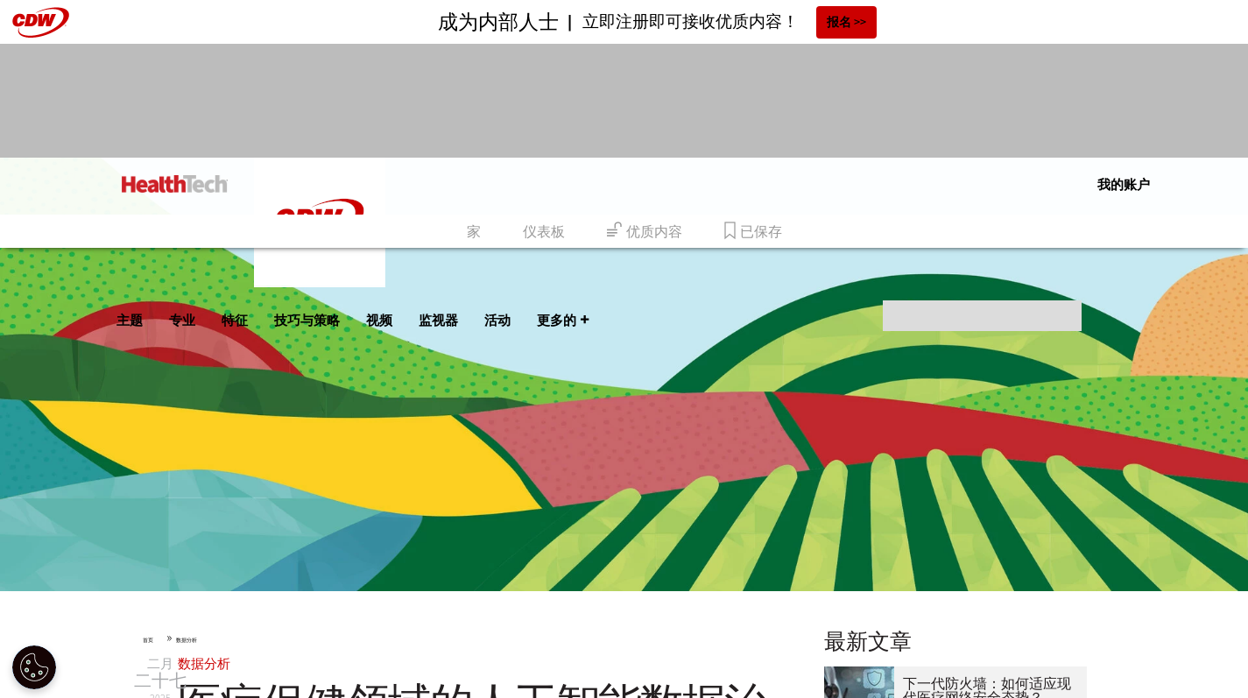
click at [815, 196] on div "菜单 我的账户 关于 Insider 我的个人资料 登出 移动菜单 主题 人工智能 云 数据分析 数据中心 数字工作区 硬件 互联网 管理 联网 以患者为中心…" at bounding box center [624, 186] width 1016 height 57
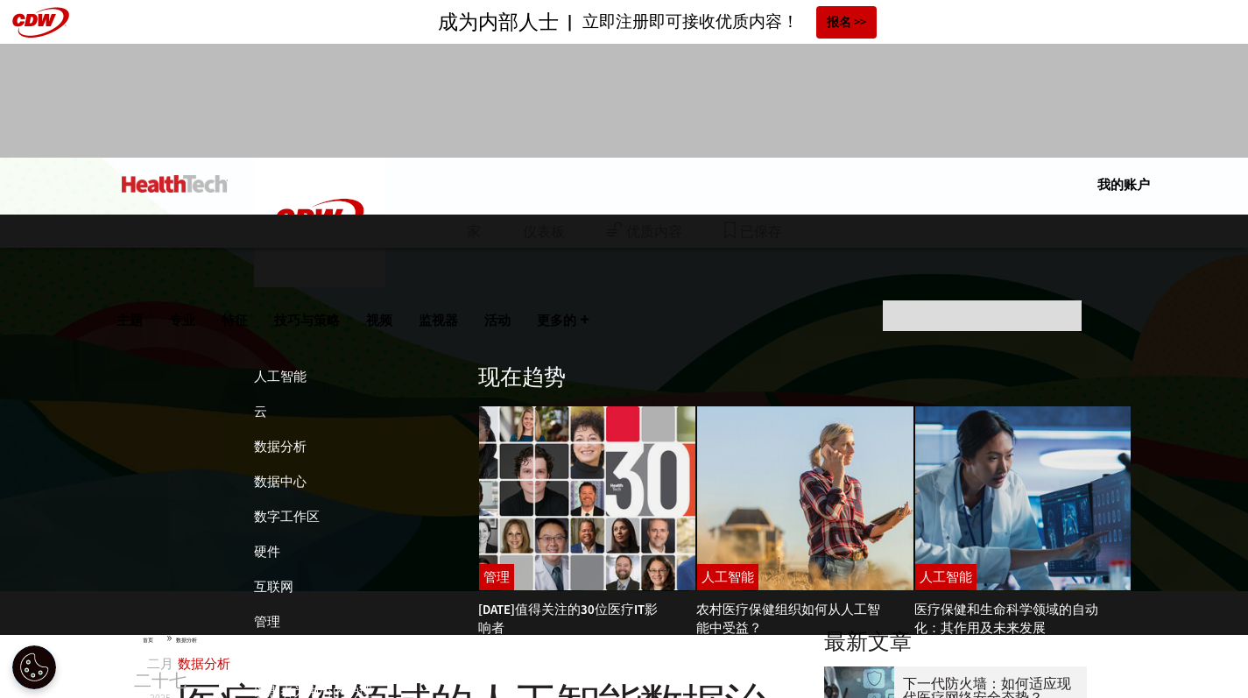
click at [143, 312] on font "主题" at bounding box center [129, 320] width 26 height 16
click at [279, 438] on font "数据分析" at bounding box center [280, 447] width 53 height 18
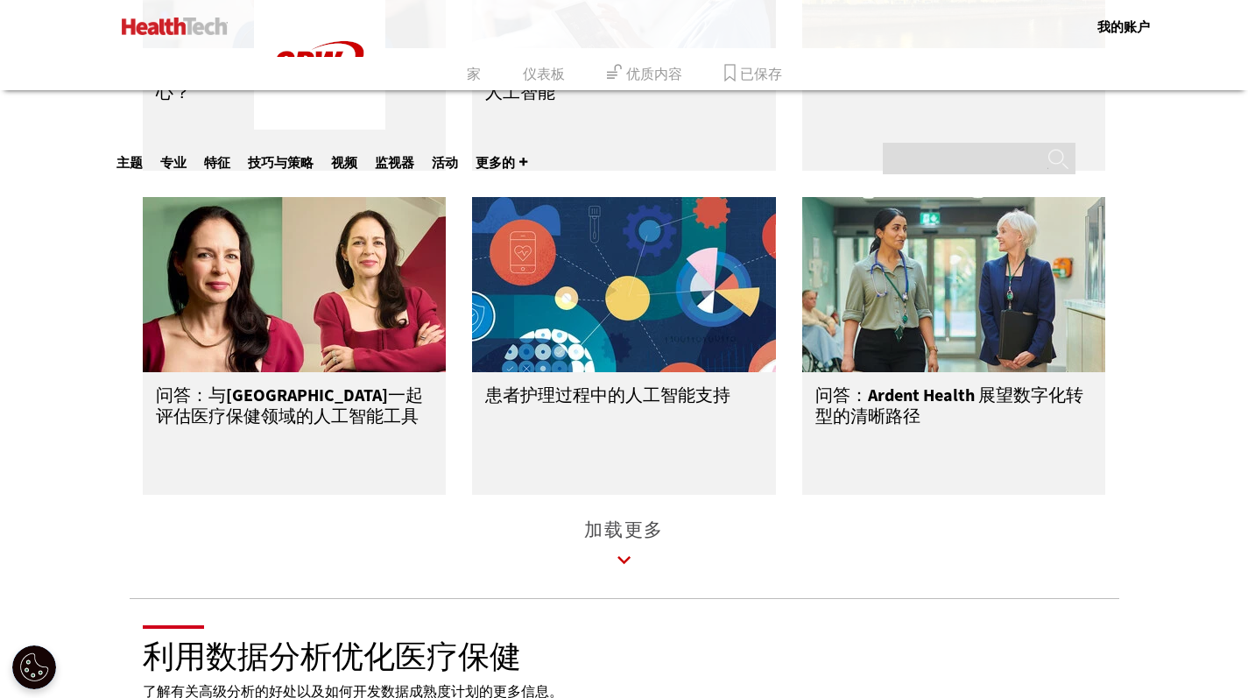
scroll to position [2806, 0]
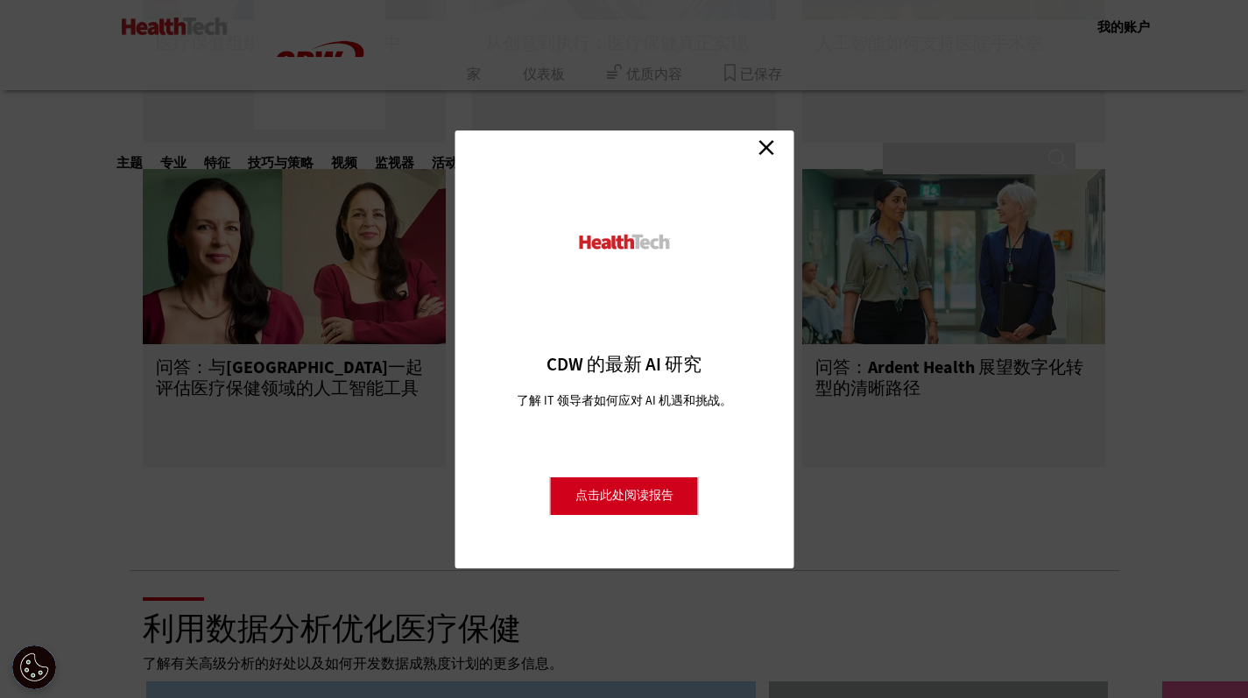
click at [772, 145] on link "关闭" at bounding box center [766, 148] width 26 height 26
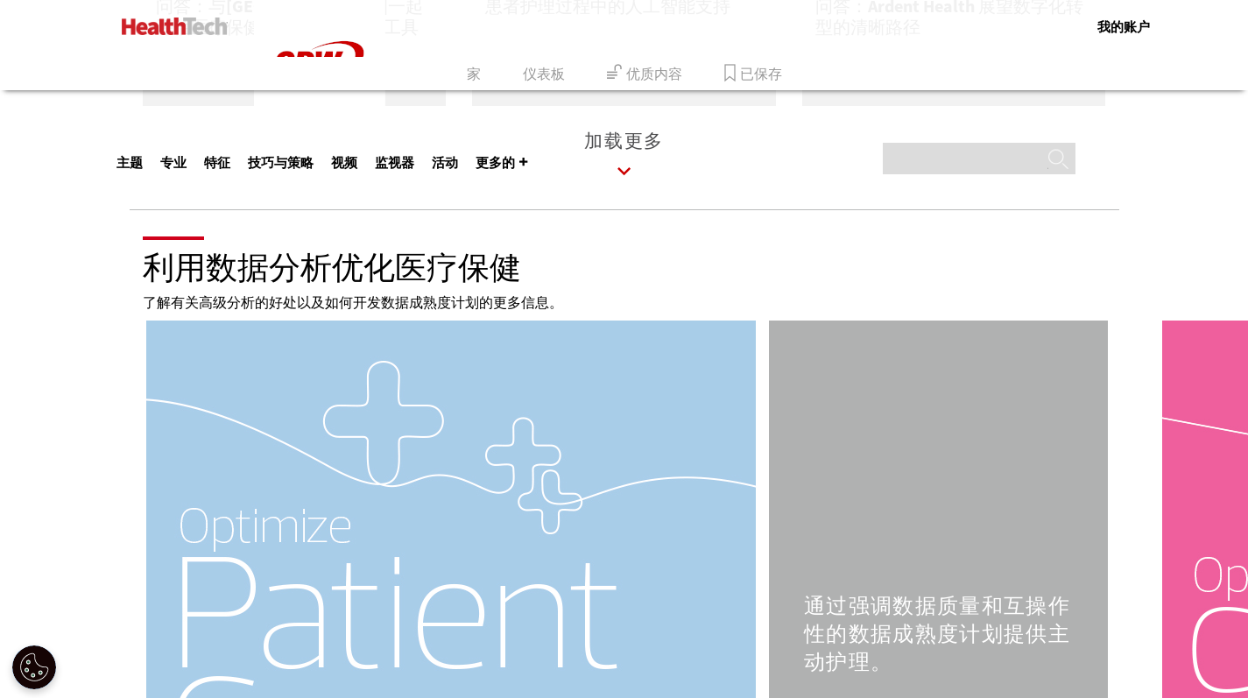
scroll to position [3388, 0]
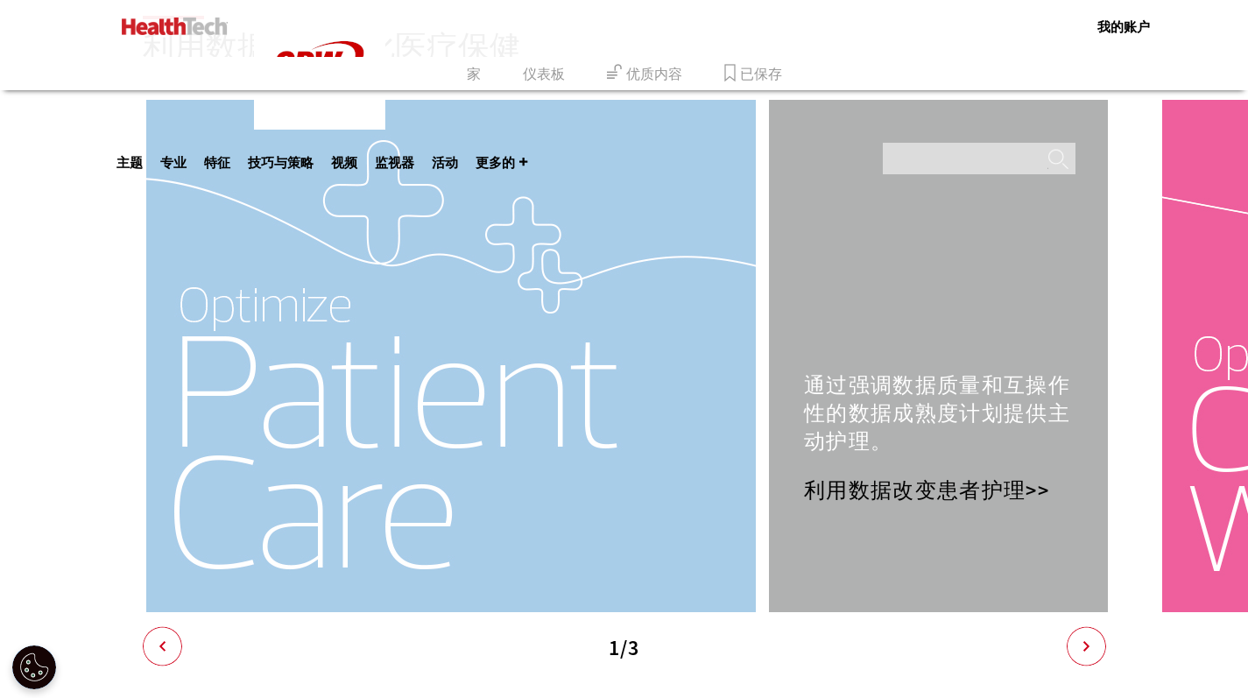
click at [579, 366] on div at bounding box center [451, 356] width 621 height 512
click at [1090, 659] on icon "下一个" at bounding box center [1086, 645] width 39 height 39
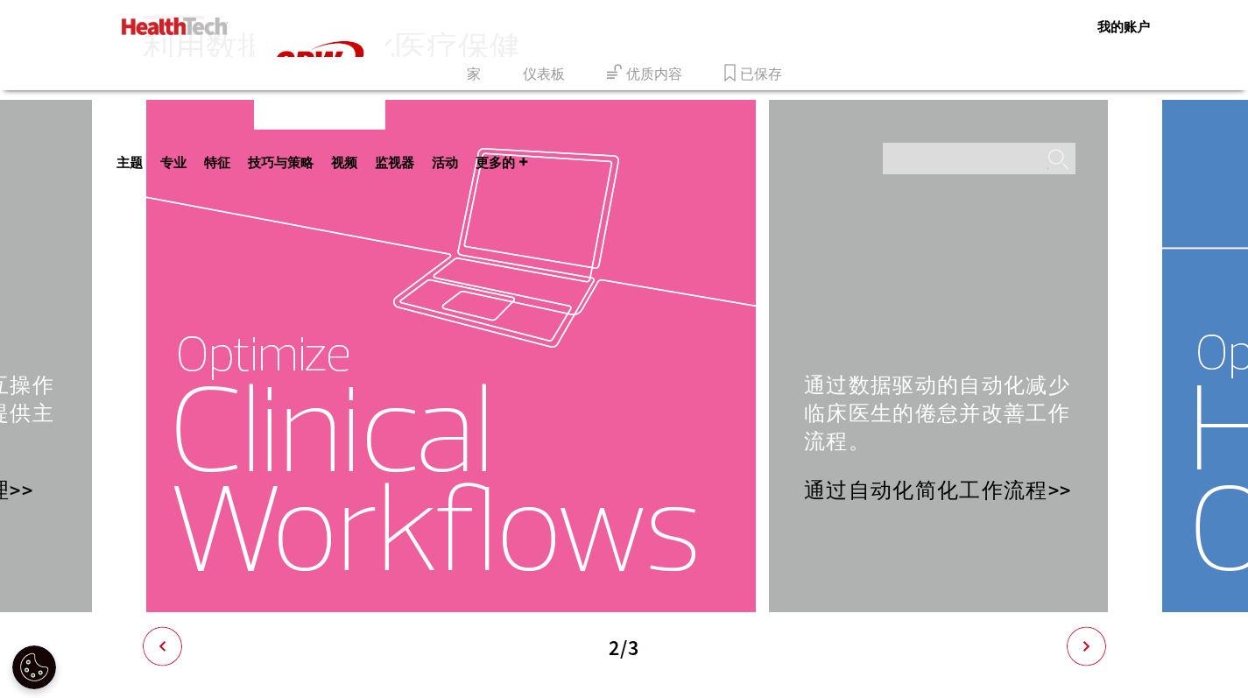
click at [1090, 666] on icon "下一个" at bounding box center [1086, 645] width 39 height 39
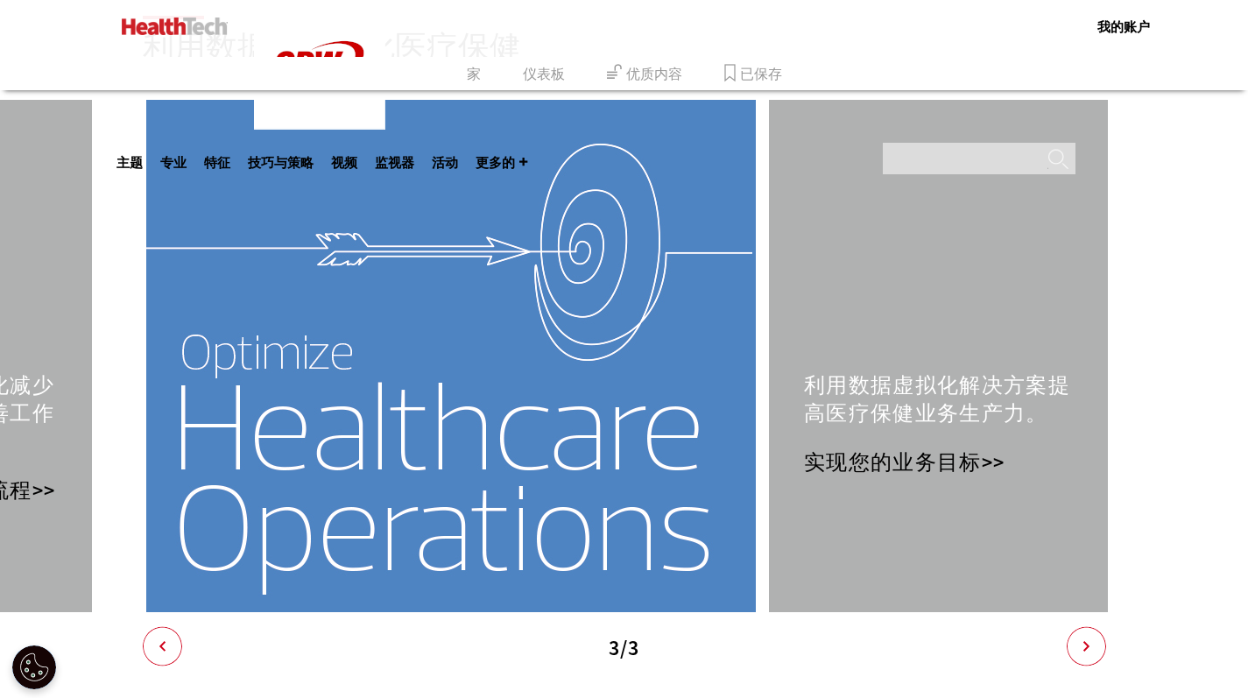
click at [934, 476] on font "实现您的业务目标>>" at bounding box center [904, 462] width 201 height 28
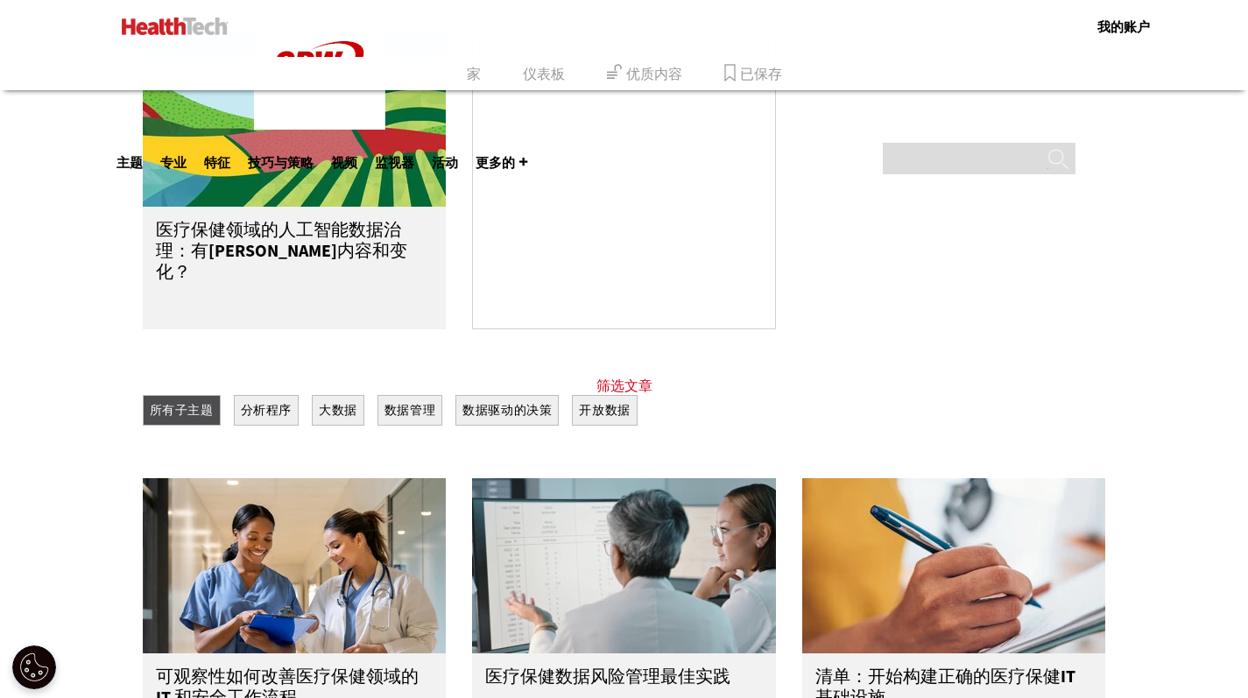
scroll to position [1324, 0]
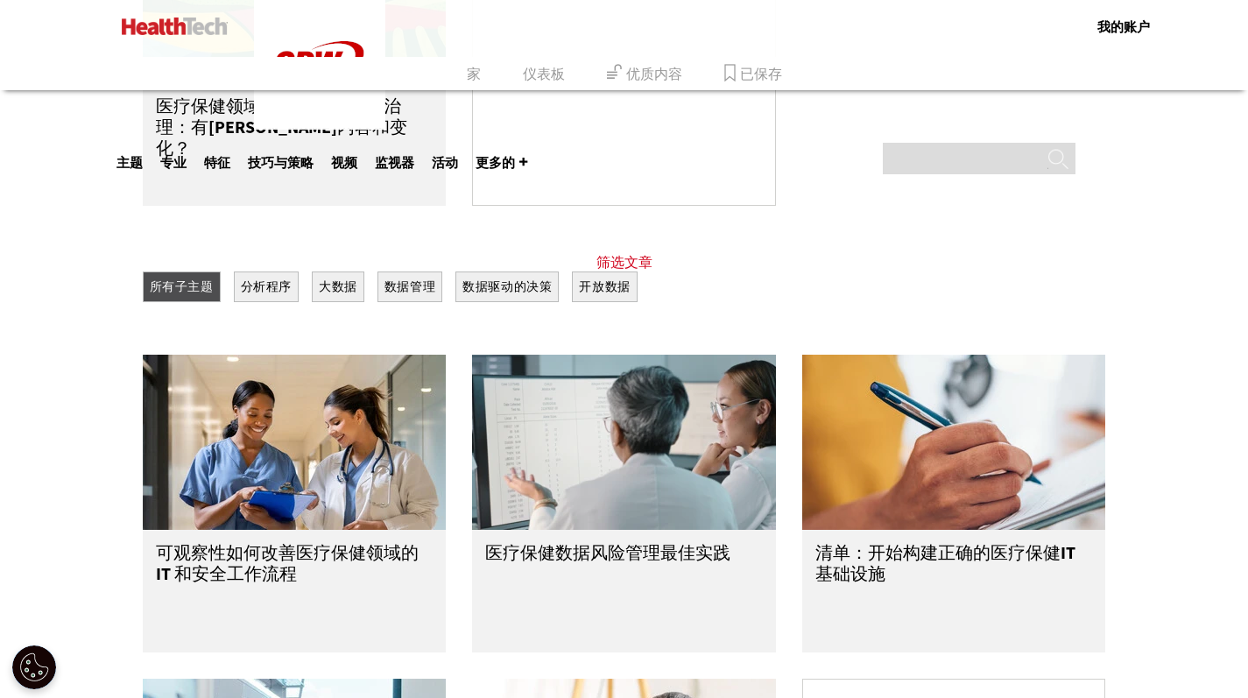
click at [640, 258] on font "筛选文章" at bounding box center [624, 262] width 56 height 18
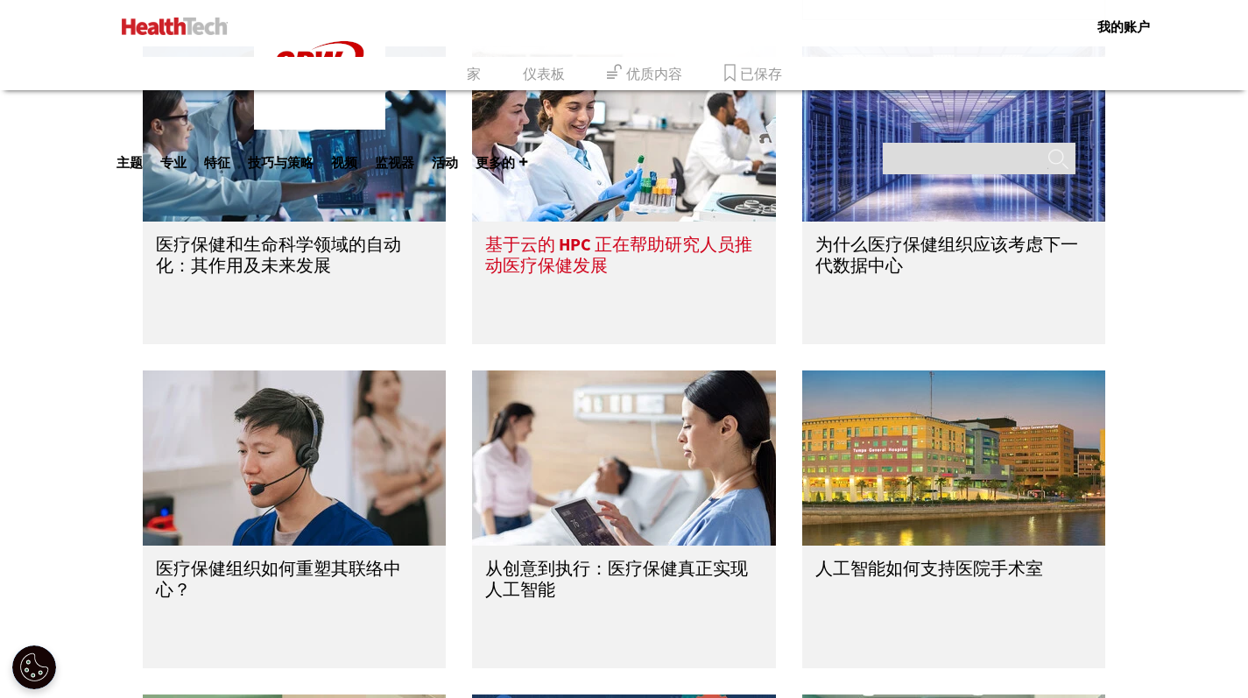
scroll to position [1512, 0]
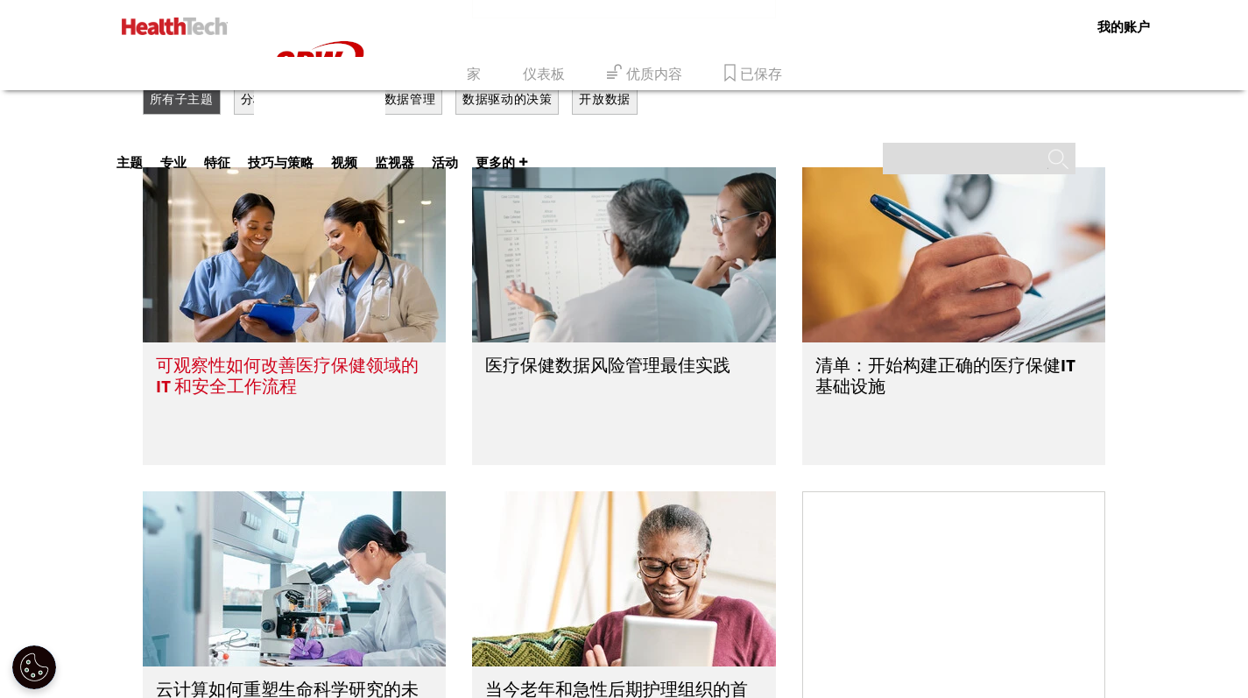
click at [365, 325] on img at bounding box center [295, 254] width 304 height 175
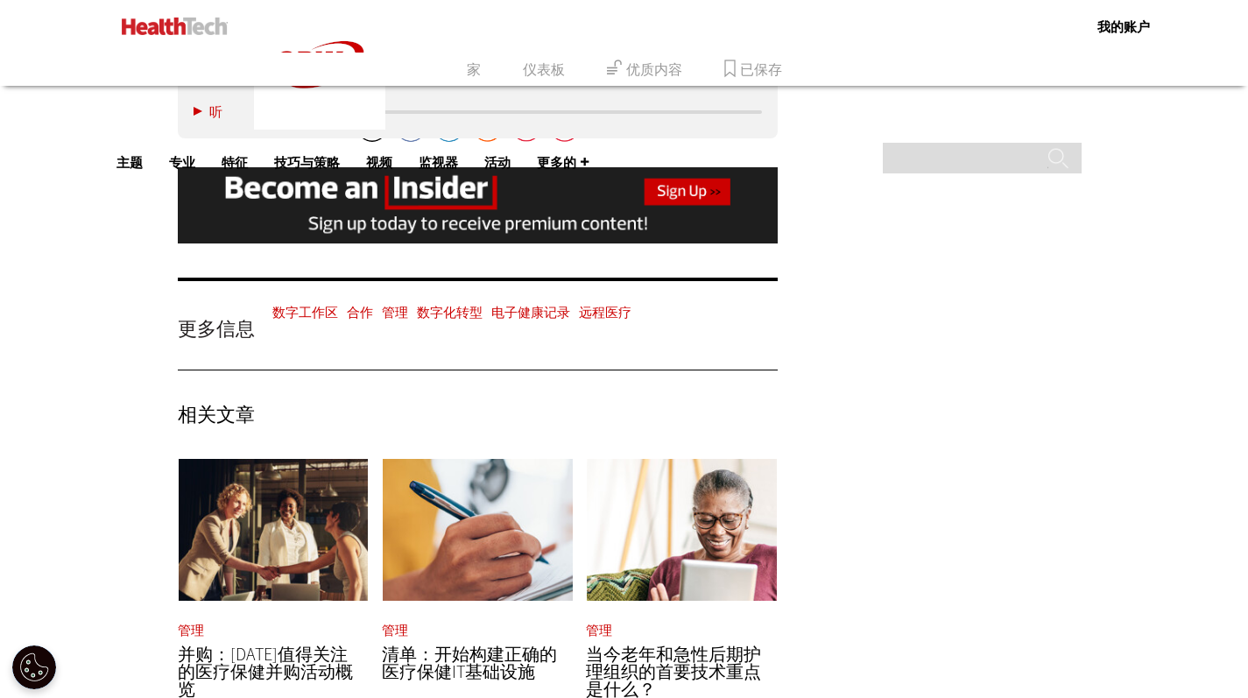
scroll to position [5260, 0]
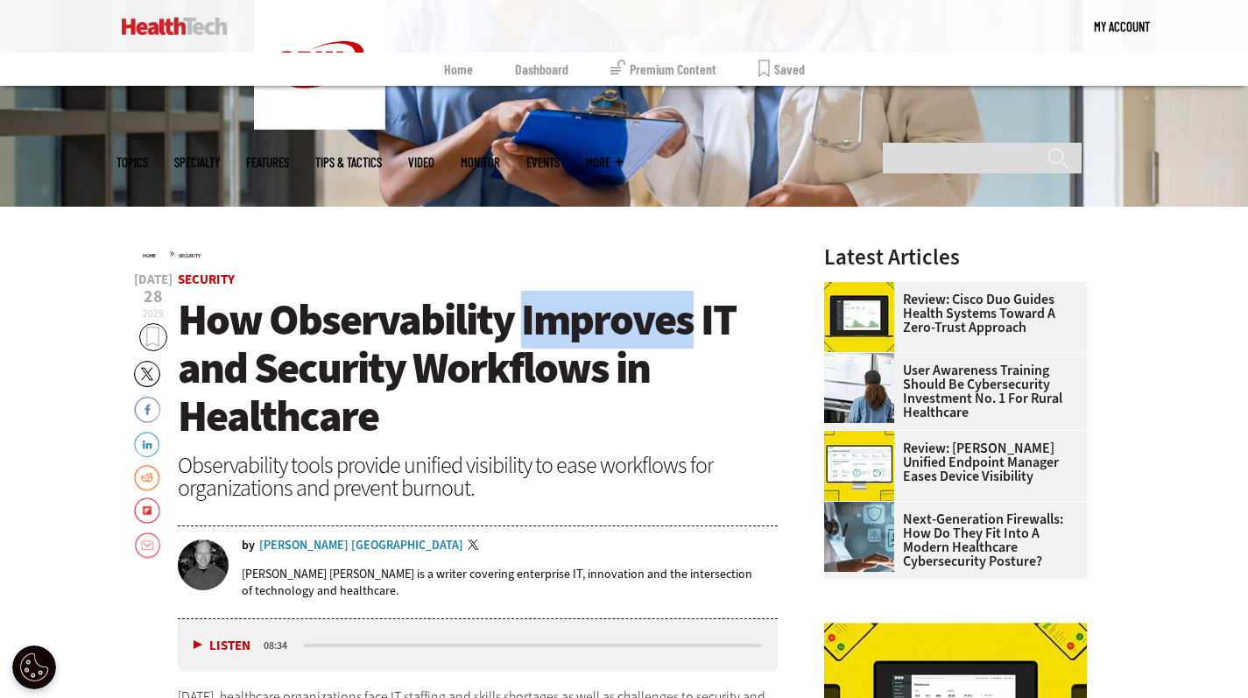
scroll to position [395, 0]
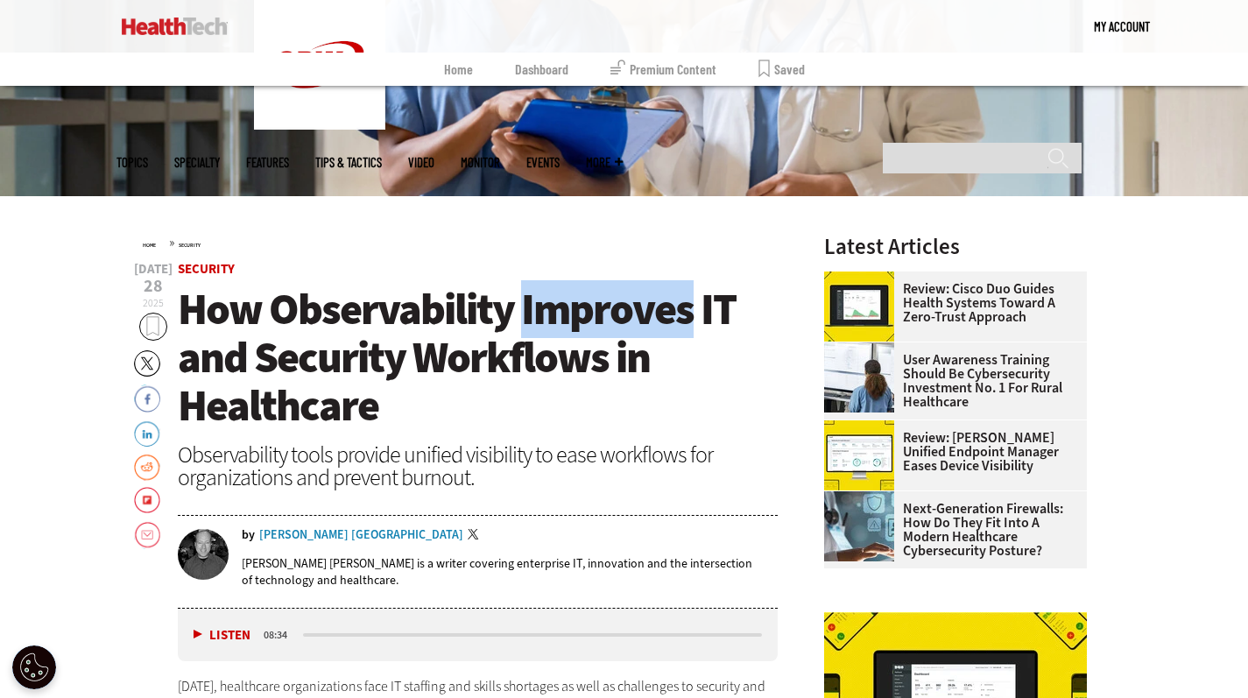
click at [493, 406] on h1 "How Observability Improves IT and Security Workflows in Healthcare" at bounding box center [478, 358] width 601 height 145
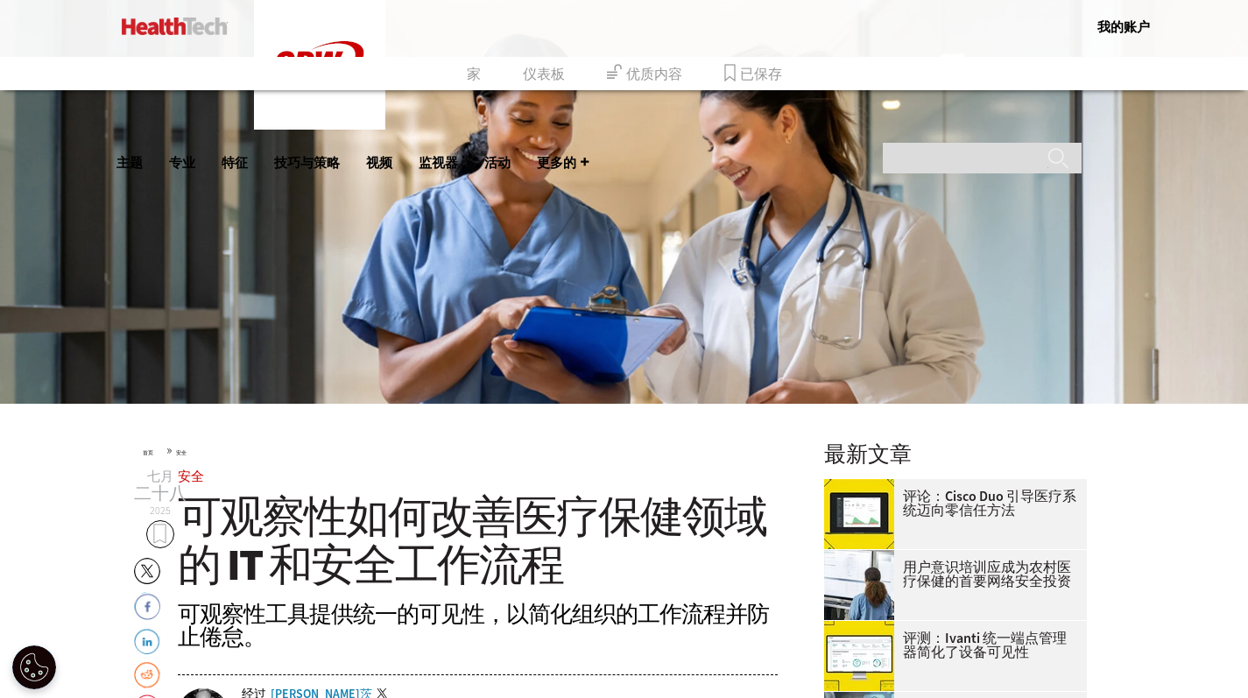
scroll to position [575, 0]
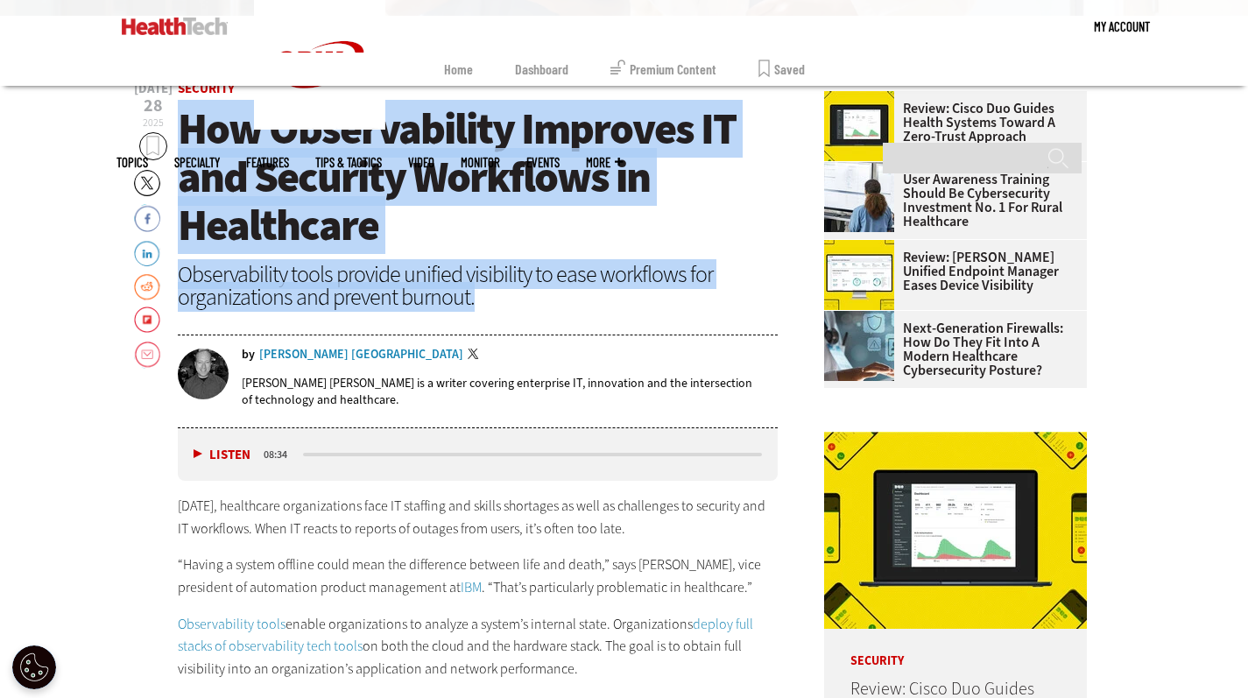
drag, startPoint x: 185, startPoint y: 123, endPoint x: 509, endPoint y: 299, distance: 368.8
click at [509, 299] on header "Jul 28 2025 Twitter Facebook LinkedIn Reddit Flipboard Email Security How Obser…" at bounding box center [478, 255] width 601 height 346
copy header "How Observability Improves IT and Security Workflows in Healthcare Observabilit…"
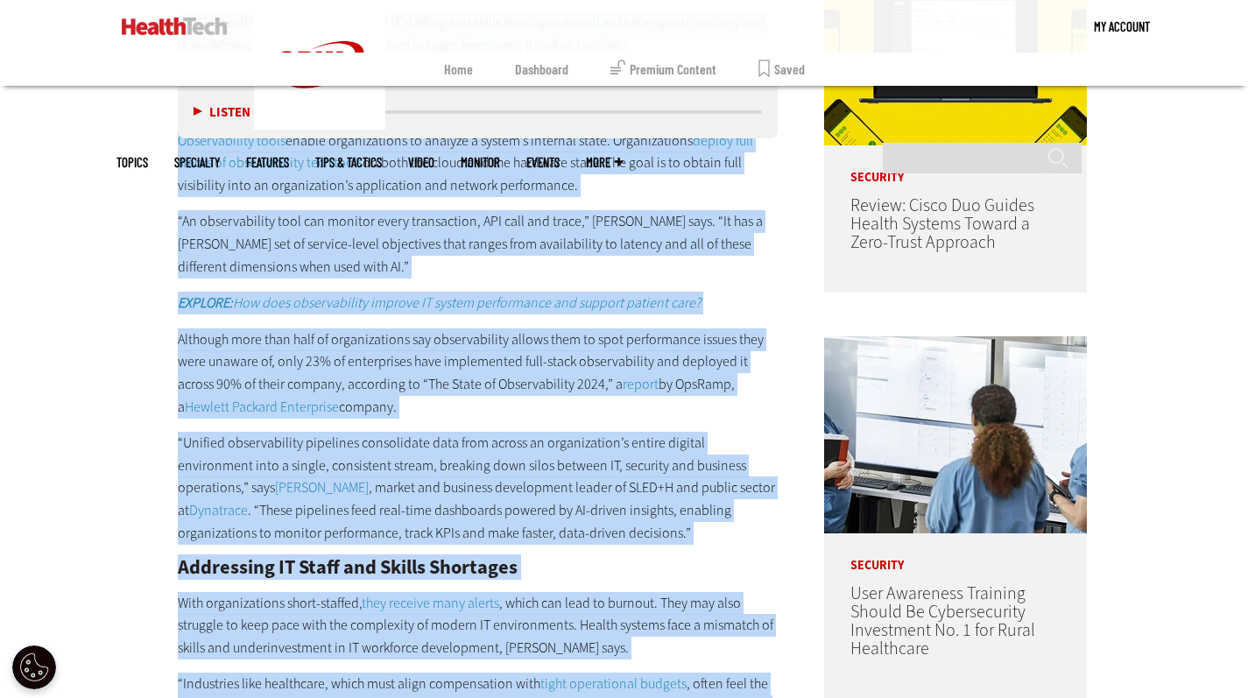
scroll to position [1389, 0]
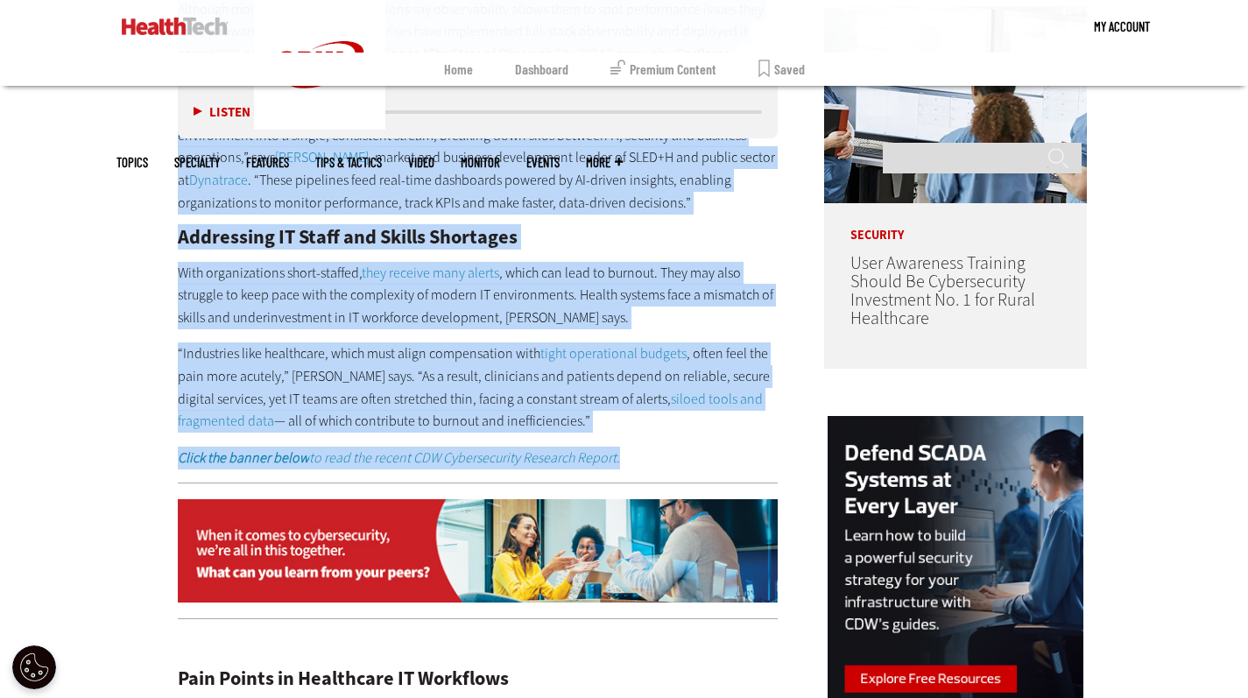
drag, startPoint x: 177, startPoint y: 176, endPoint x: 630, endPoint y: 414, distance: 511.7
click at [630, 414] on div "Today, healthcare organizations face IT staffing and skills shortages as well a…" at bounding box center [478, 74] width 601 height 787
copy div "Today, healthcare organizations face IT staffing and skills shortages as well a…"
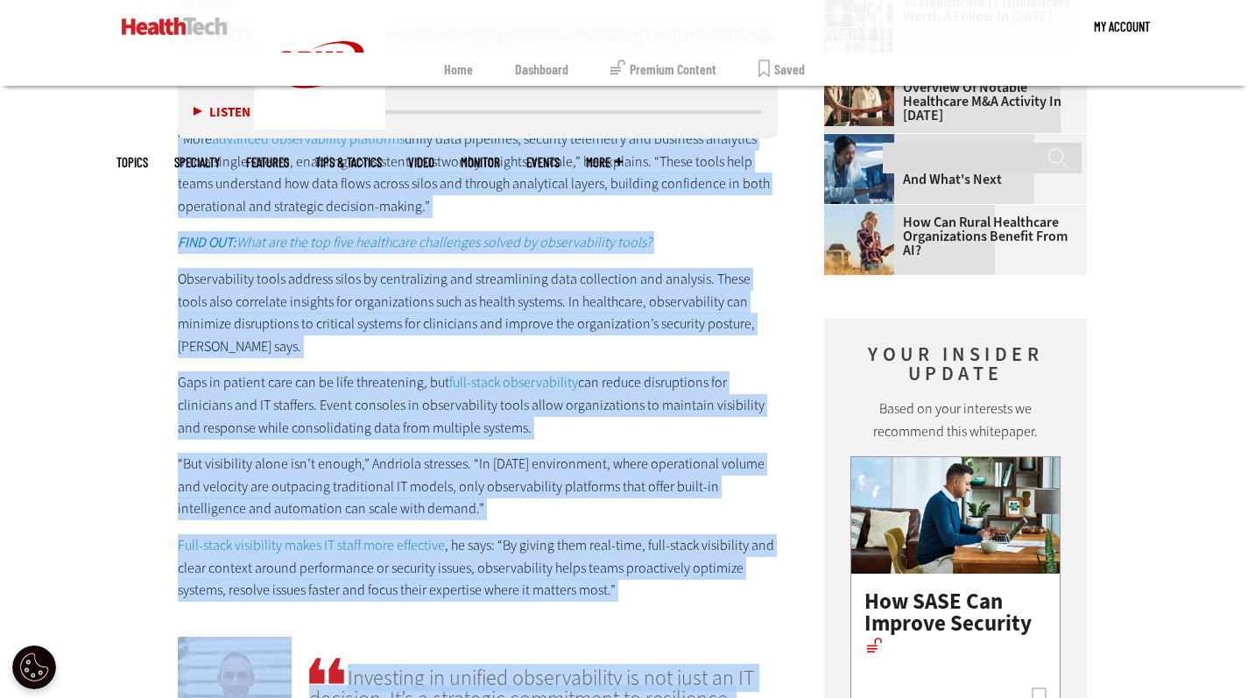
scroll to position [2915, 0]
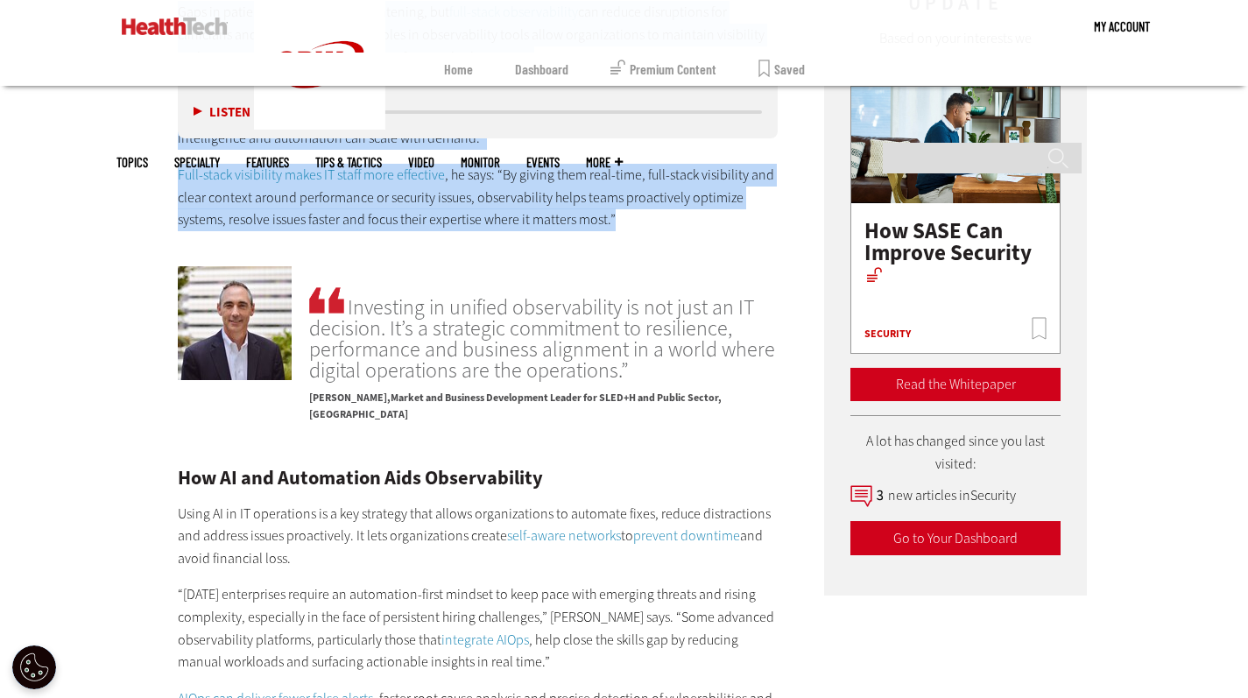
drag, startPoint x: 175, startPoint y: 310, endPoint x: 665, endPoint y: 188, distance: 504.5
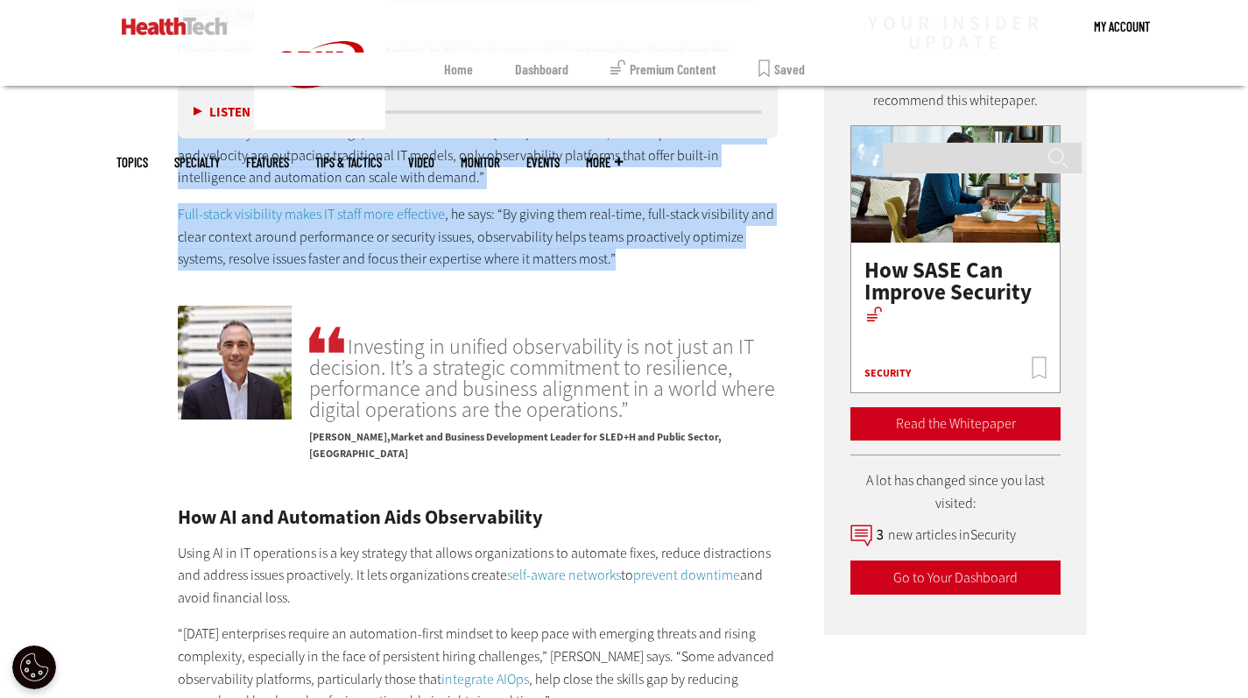
scroll to position [1806, 0]
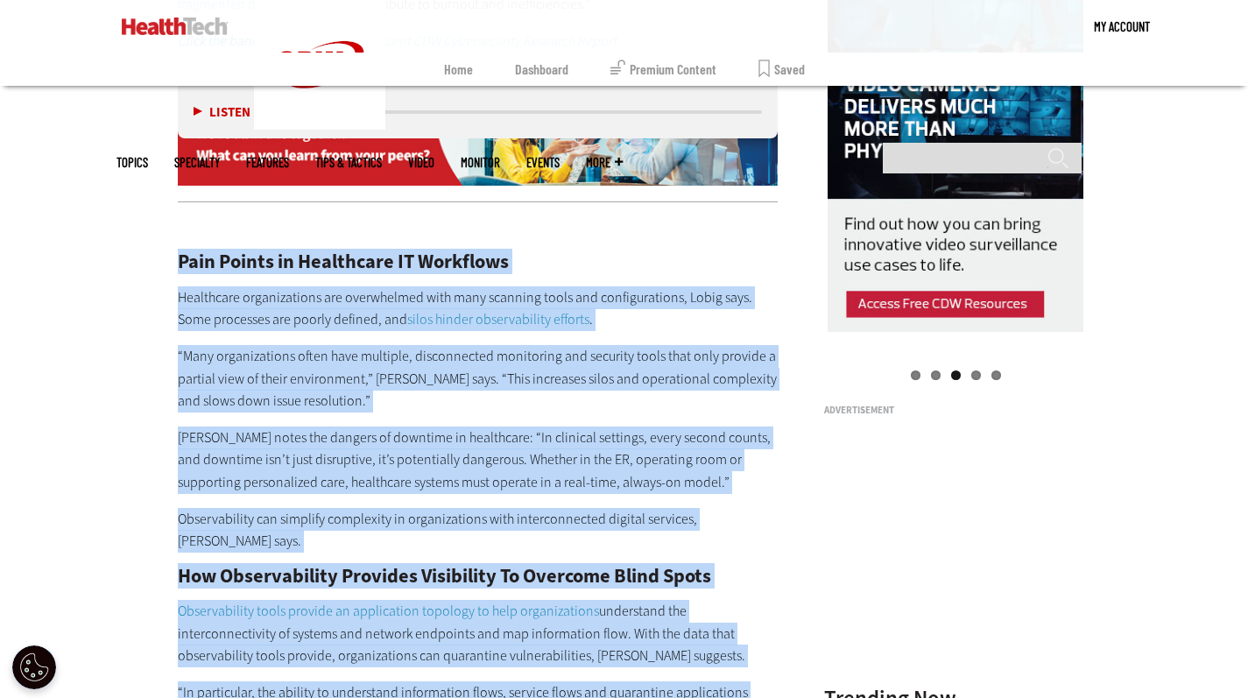
copy div "Pain Points in Healthcare IT Workflows Healthcare organizations are overwhelmed…"
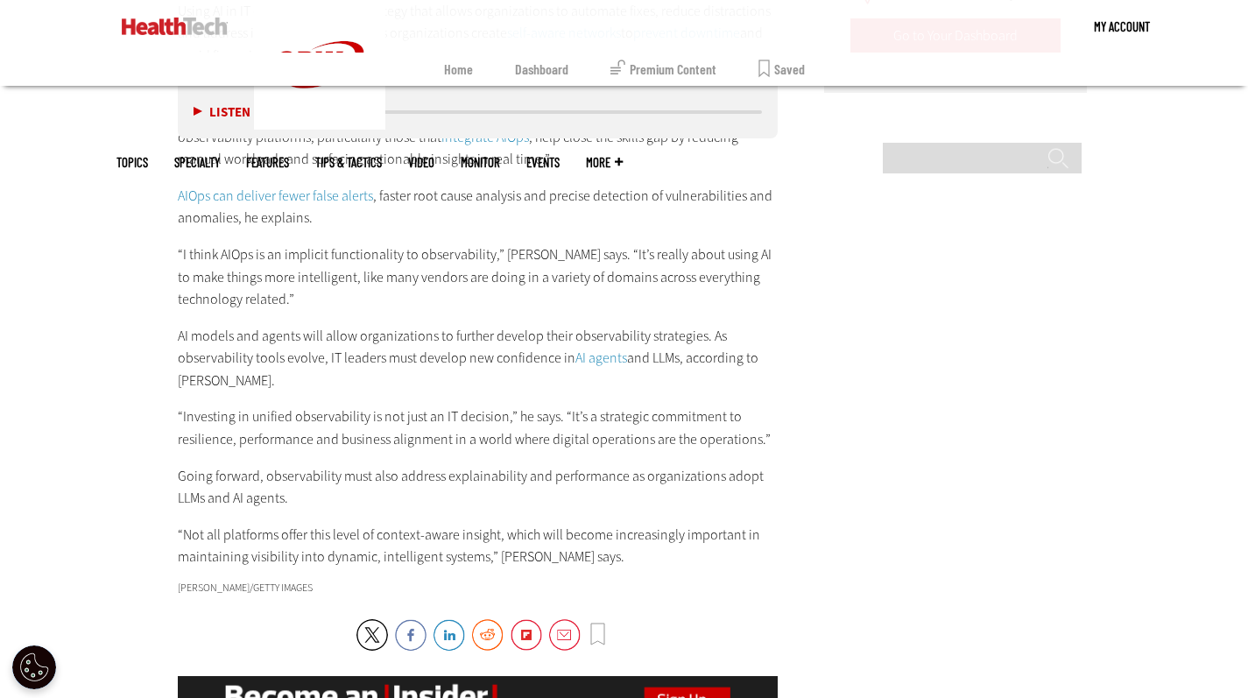
scroll to position [3592, 0]
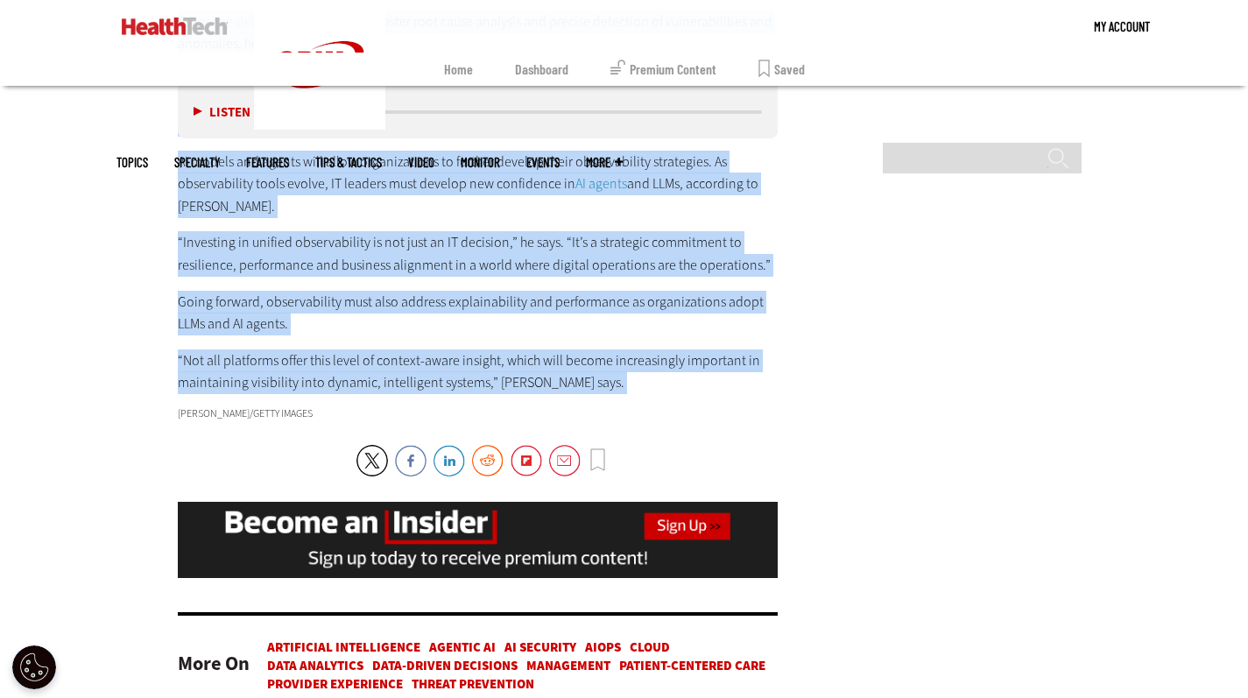
drag, startPoint x: 178, startPoint y: 276, endPoint x: 673, endPoint y: 334, distance: 498.2
copy div "How AI and Automation Aids Observability Using AI in IT operations is a key str…"
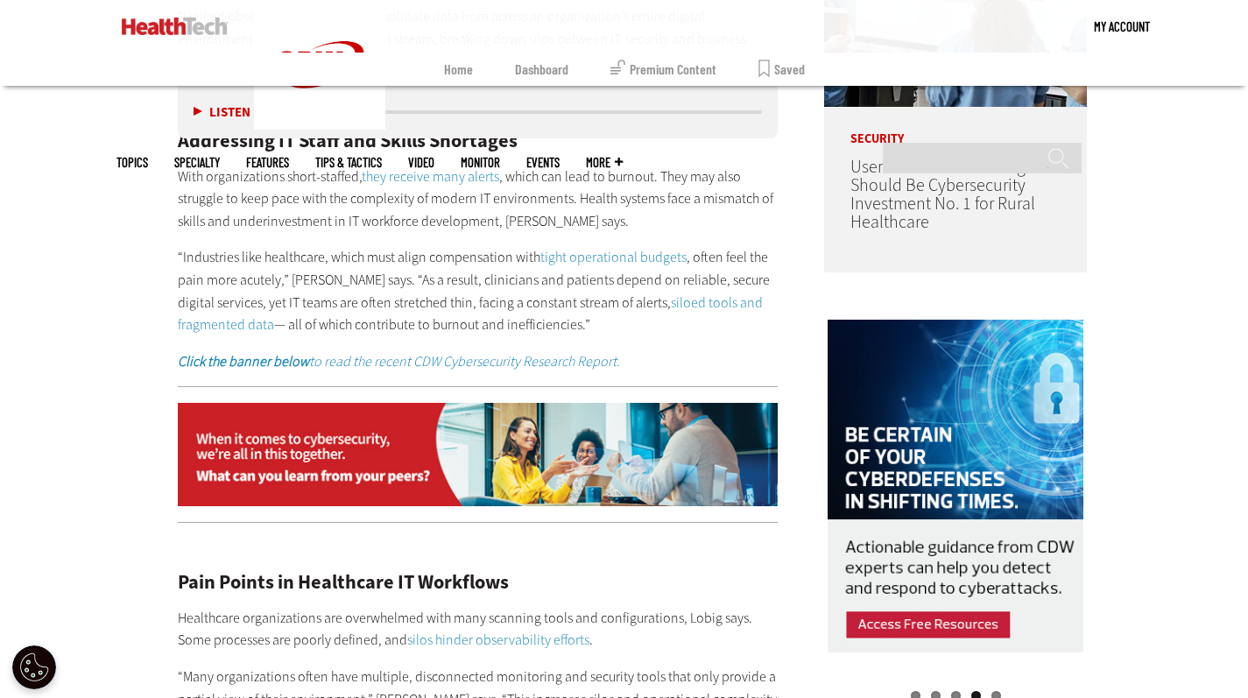
scroll to position [2139, 0]
